Goal: Communication & Community: Answer question/provide support

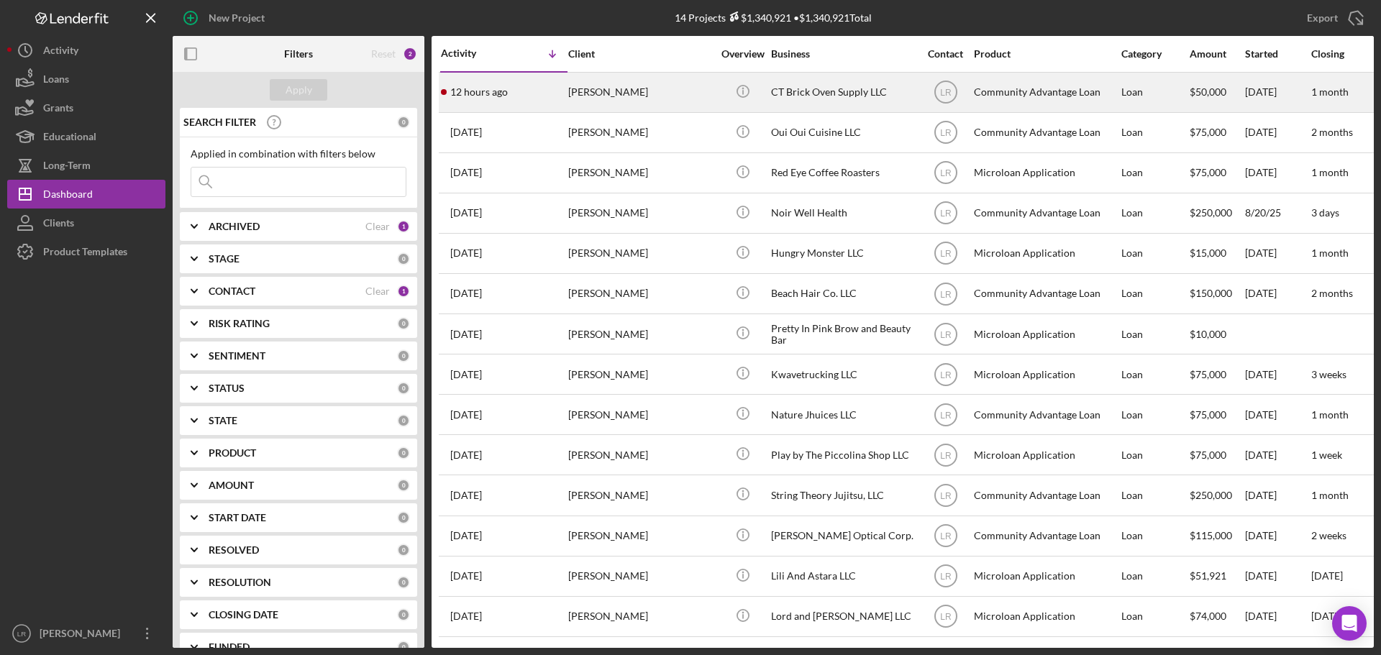
click at [652, 86] on div "[PERSON_NAME]" at bounding box center [640, 92] width 144 height 38
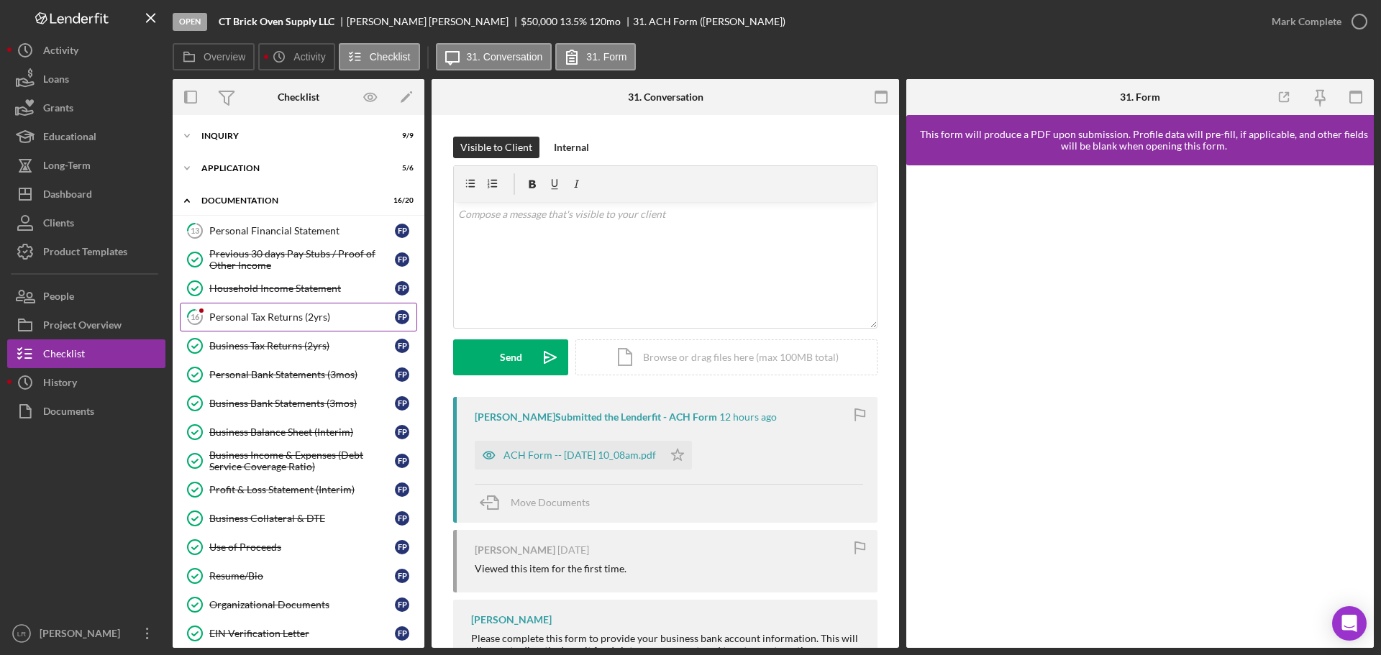
click at [234, 319] on div "Personal Tax Returns (2yrs)" at bounding box center [302, 317] width 186 height 12
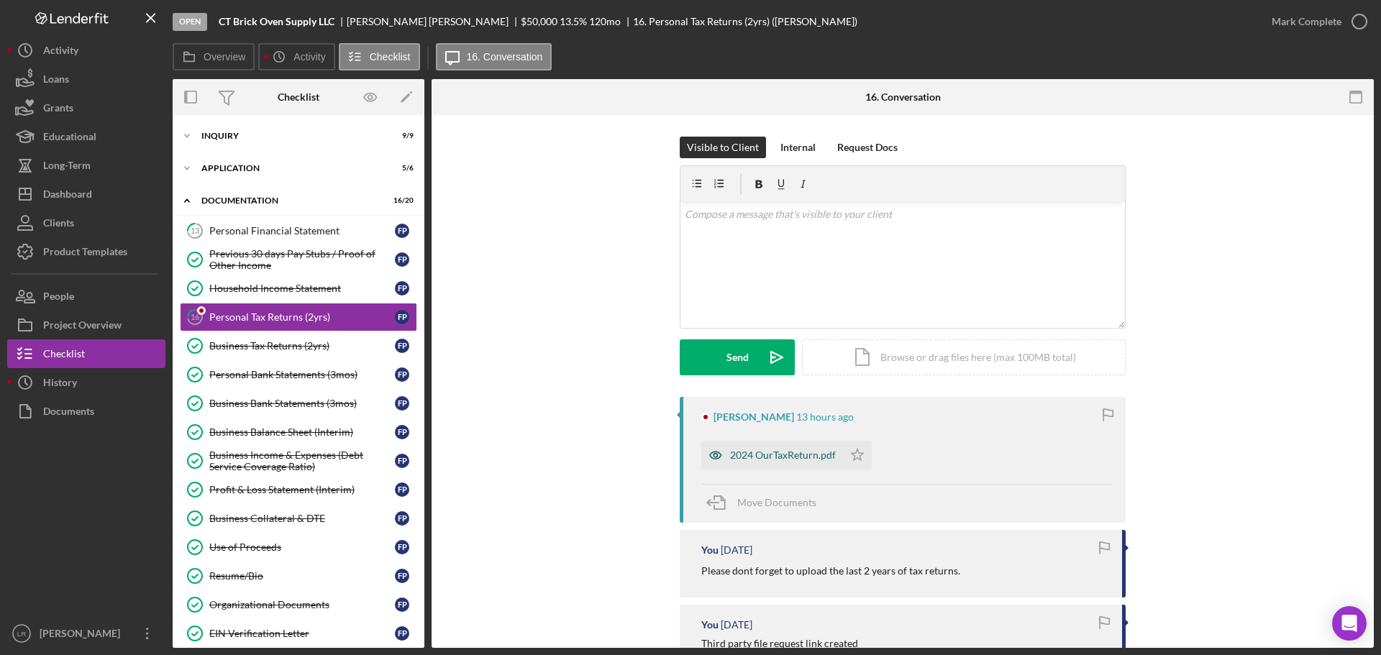
click at [783, 454] on div "2024 OurTaxReturn.pdf" at bounding box center [783, 455] width 106 height 12
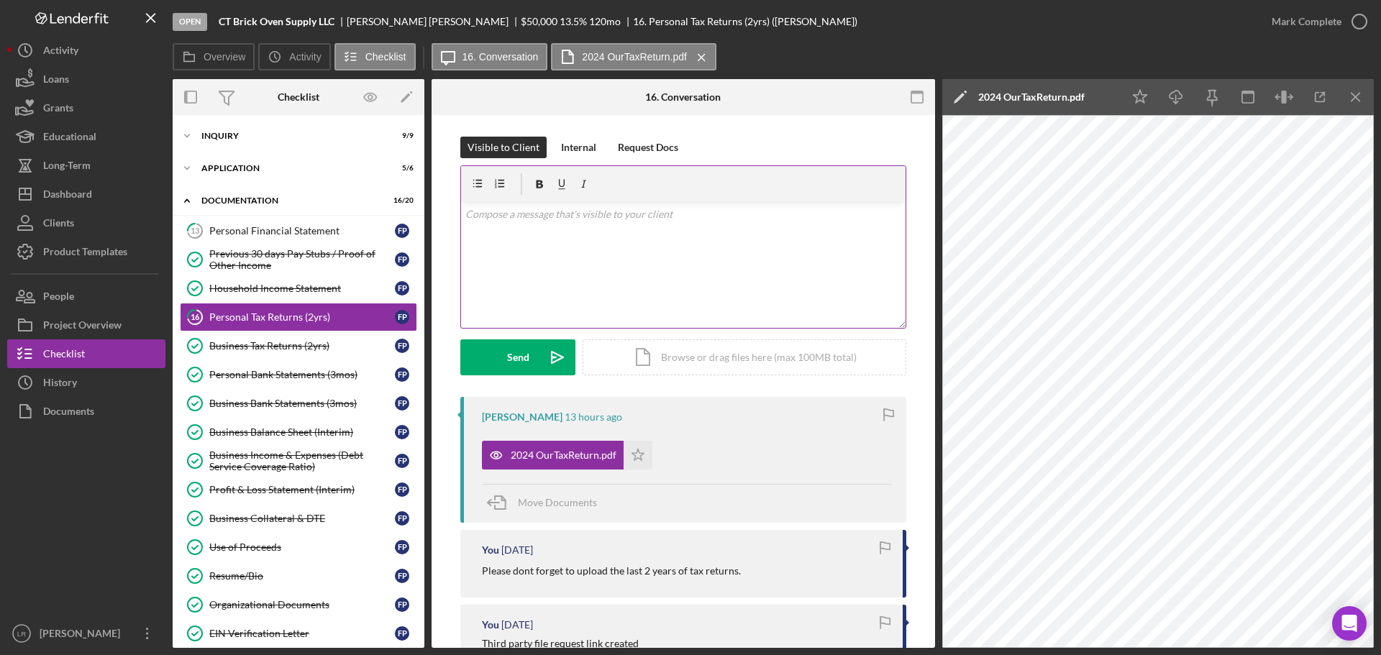
click at [700, 288] on div "v Color teal Color pink Remove color Add row above Add row below Add column bef…" at bounding box center [683, 265] width 444 height 126
drag, startPoint x: 511, startPoint y: 357, endPoint x: 498, endPoint y: 241, distance: 117.1
click at [509, 261] on form "v Color teal Color pink Remove color Add row above Add row below Add column bef…" at bounding box center [683, 270] width 446 height 210
click at [512, 213] on p "Hi [PERSON_NAME] we need the complete return including the state and all the sc…" at bounding box center [683, 222] width 437 height 32
drag, startPoint x: 510, startPoint y: 215, endPoint x: 524, endPoint y: 215, distance: 13.7
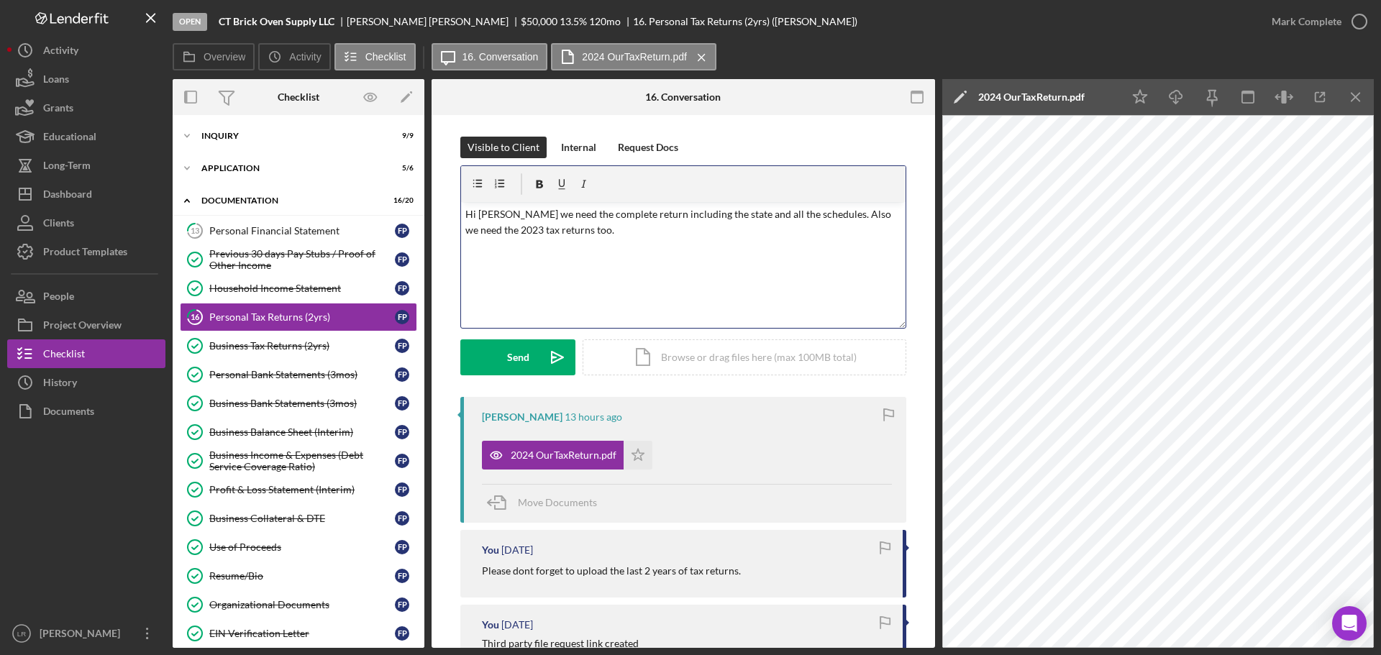
click at [513, 215] on p "Hi [PERSON_NAME] we need the complete return including the state and all the sc…" at bounding box center [683, 222] width 437 height 32
drag, startPoint x: 607, startPoint y: 228, endPoint x: 677, endPoint y: 228, distance: 70.5
click at [677, 228] on p "Hi [PERSON_NAME] Thank you for sending these. We need the complete return inclu…" at bounding box center [683, 222] width 437 height 32
drag, startPoint x: 603, startPoint y: 231, endPoint x: 678, endPoint y: 231, distance: 75.5
click at [678, 231] on p "Hi [PERSON_NAME] Thank you for sending these. We need the complete return inclu…" at bounding box center [683, 222] width 437 height 32
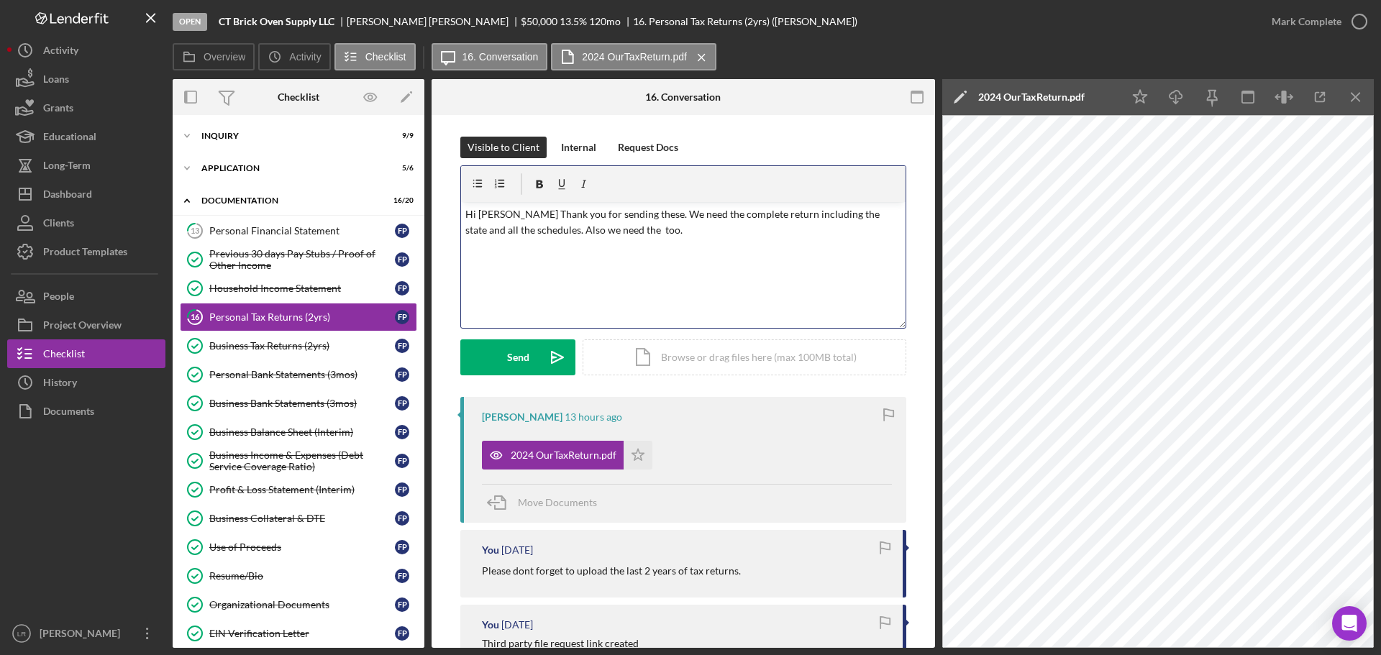
click at [632, 215] on p "Hi [PERSON_NAME] Thank you for sending these. We need the complete return inclu…" at bounding box center [683, 222] width 437 height 32
drag, startPoint x: 814, startPoint y: 211, endPoint x: 805, endPoint y: 213, distance: 8.7
click at [805, 213] on p "Hi [PERSON_NAME] Thank you for sending these, we are just missing the 2023 tax …" at bounding box center [683, 222] width 437 height 32
drag, startPoint x: 790, startPoint y: 227, endPoint x: 830, endPoint y: 229, distance: 40.3
click at [830, 229] on p "Hi [PERSON_NAME] Thank you for sending these, we are just missing the 2023 tax …" at bounding box center [683, 222] width 437 height 32
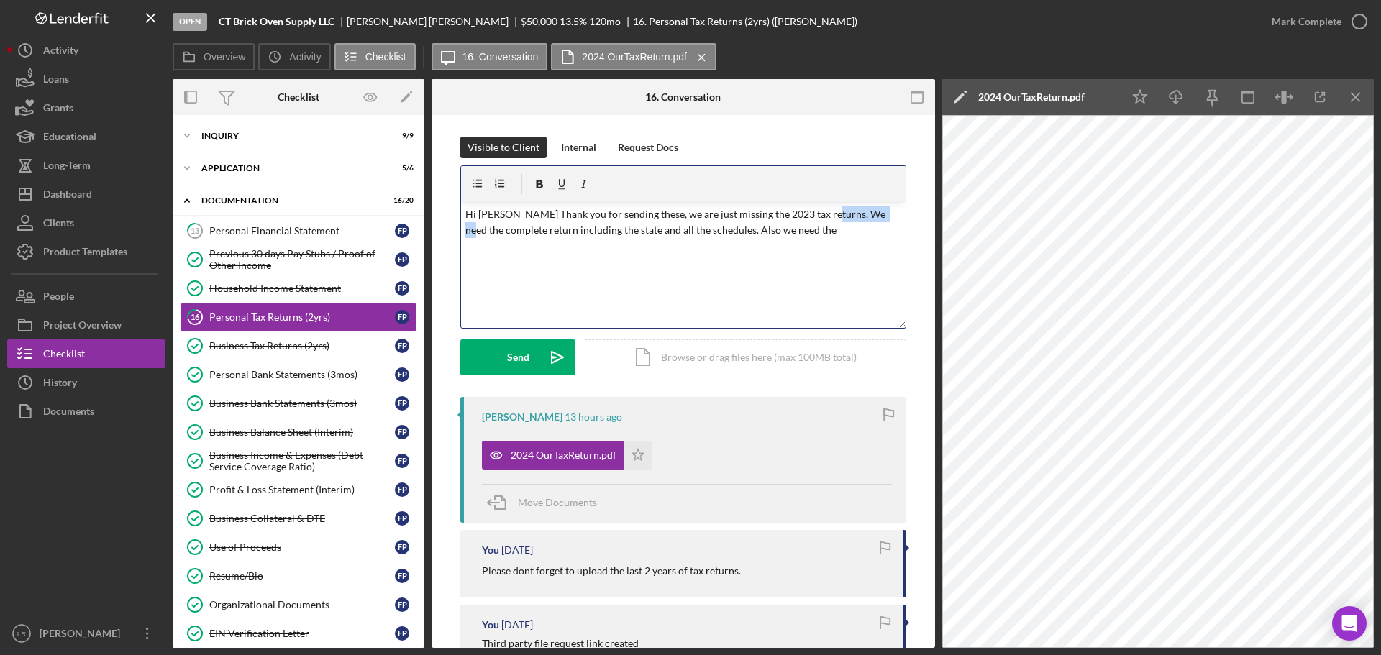
drag, startPoint x: 815, startPoint y: 216, endPoint x: 872, endPoint y: 217, distance: 56.1
click at [872, 217] on p "Hi [PERSON_NAME] Thank you for sending these, we are just missing the 2023 tax …" at bounding box center [683, 222] width 437 height 32
drag, startPoint x: 814, startPoint y: 216, endPoint x: 638, endPoint y: 231, distance: 176.8
click at [638, 231] on p "Hi [PERSON_NAME] Thank you for sending these, we are just missing the 2023 tax …" at bounding box center [683, 222] width 437 height 32
click at [892, 213] on p "Hi [PERSON_NAME] Thank you for sending these, we are just missing the 2023 tax …" at bounding box center [683, 222] width 437 height 32
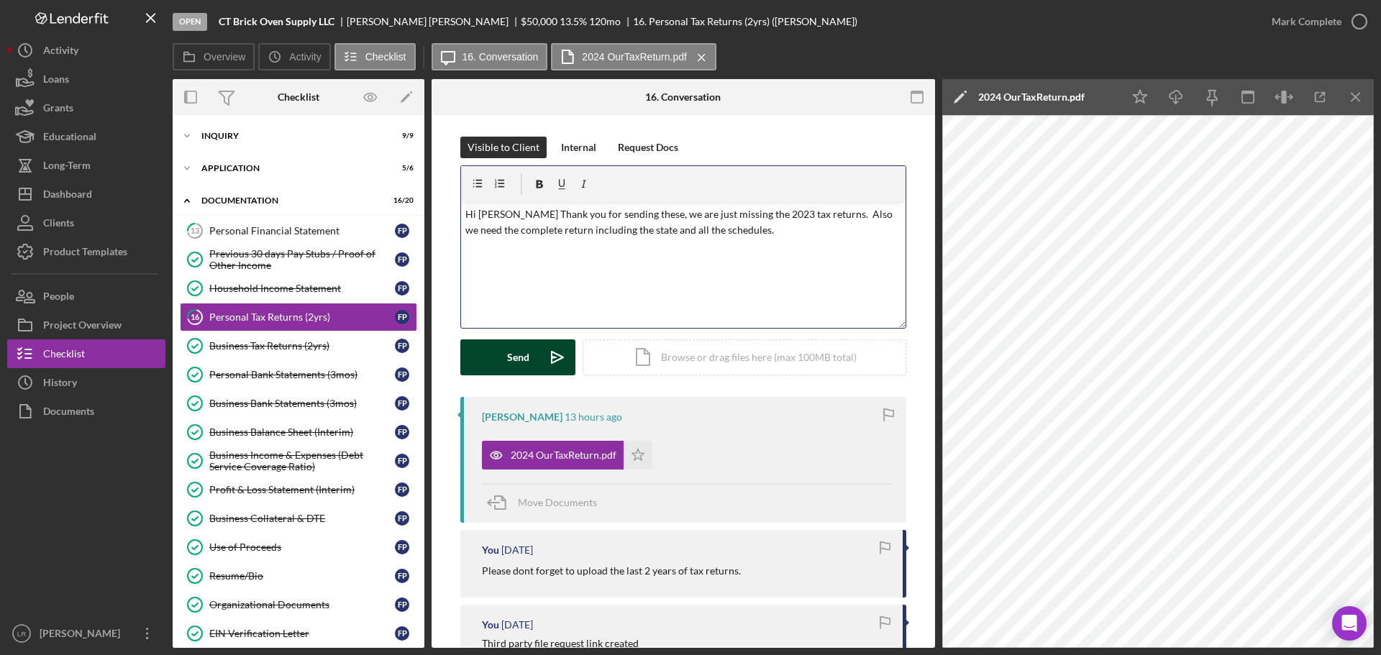
click at [515, 354] on div "Send" at bounding box center [518, 357] width 22 height 36
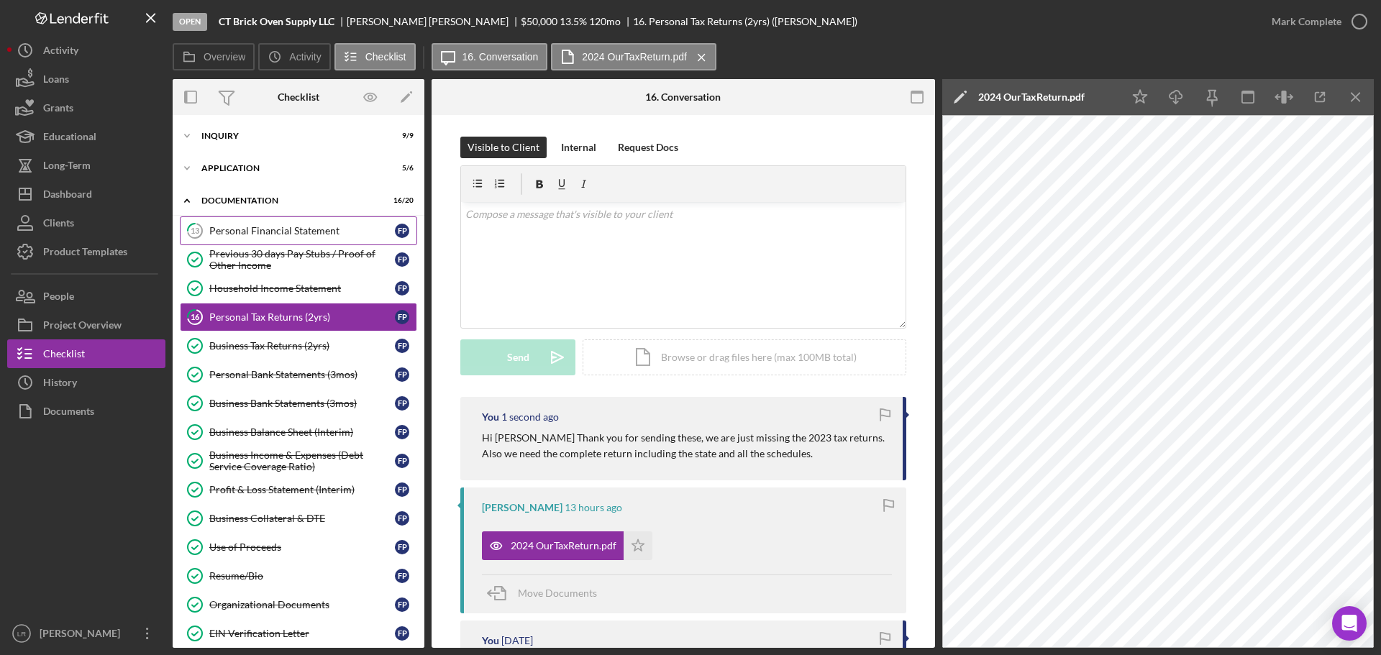
click at [298, 228] on div "Personal Financial Statement" at bounding box center [302, 231] width 186 height 12
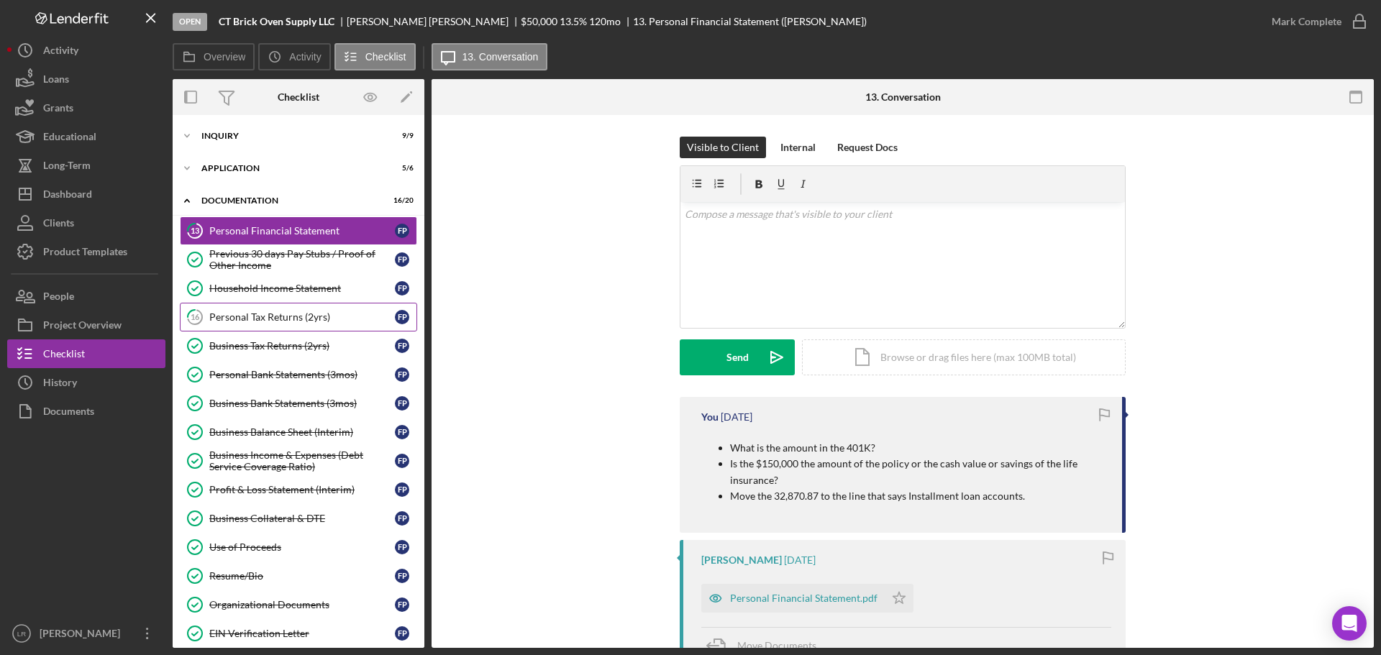
click at [247, 318] on div "Personal Tax Returns (2yrs)" at bounding box center [302, 317] width 186 height 12
